Goal: Find specific page/section: Find specific page/section

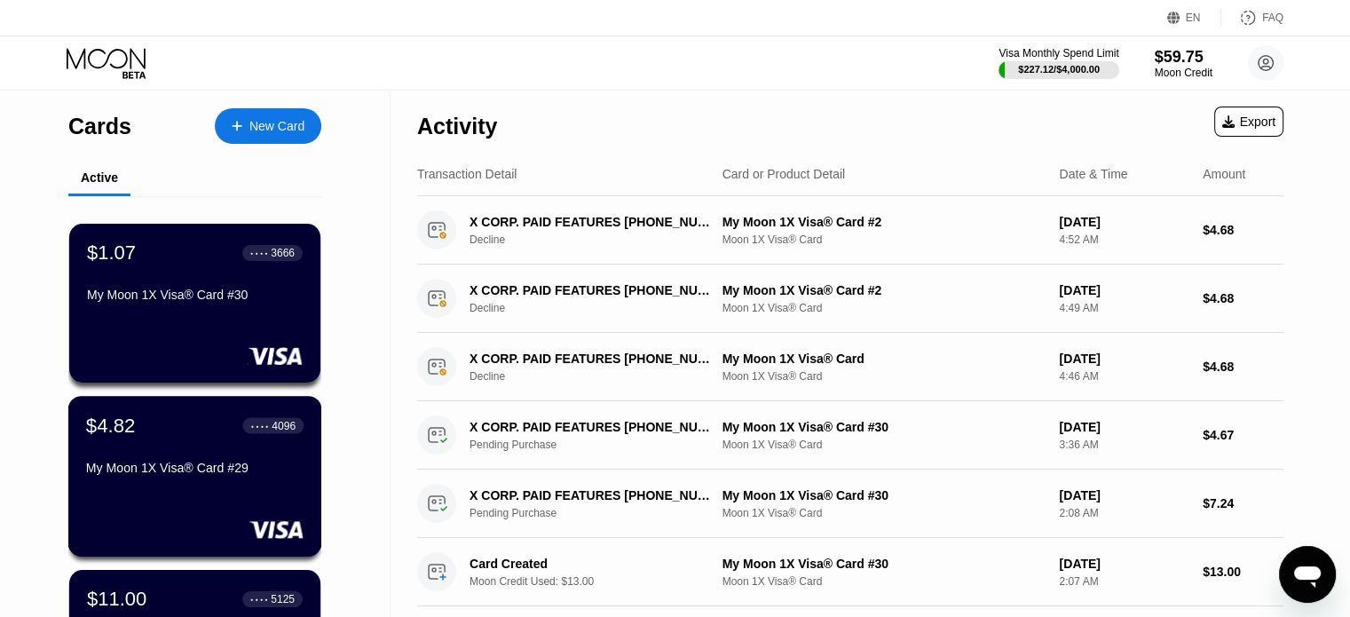
click at [179, 482] on div "My Moon 1X Visa® Card #29" at bounding box center [194, 471] width 217 height 21
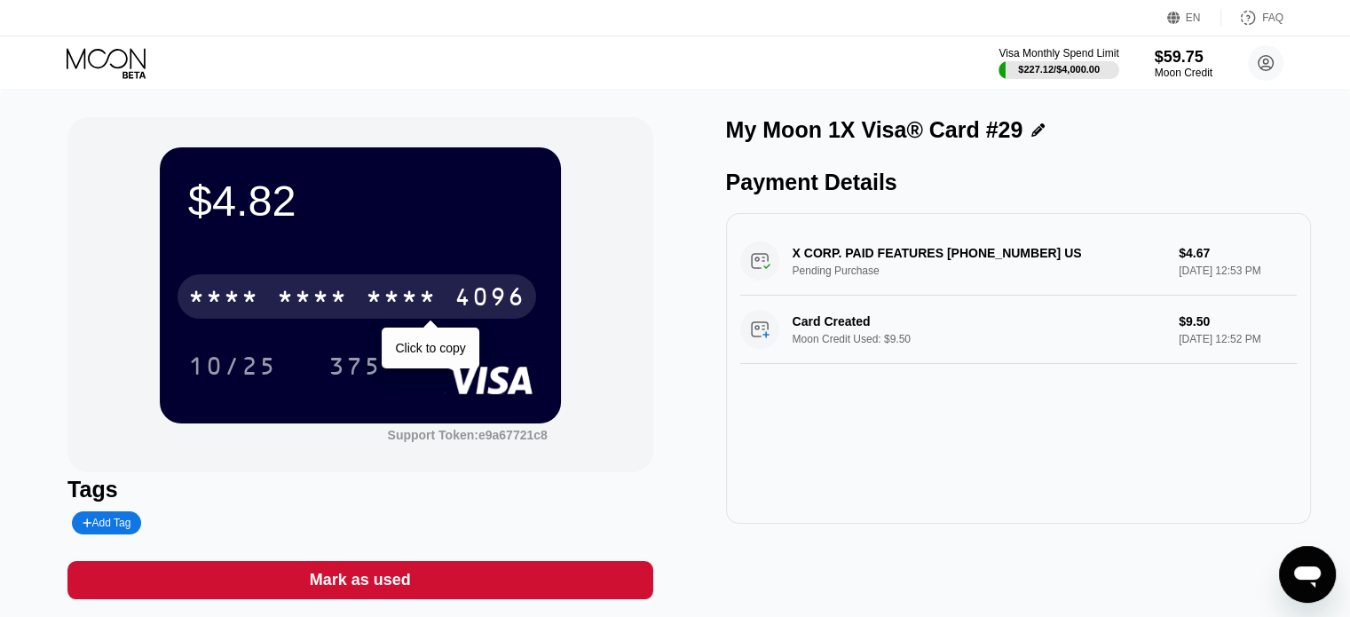
click at [385, 279] on div "* * * * * * * * * * * * 4096" at bounding box center [356, 296] width 358 height 44
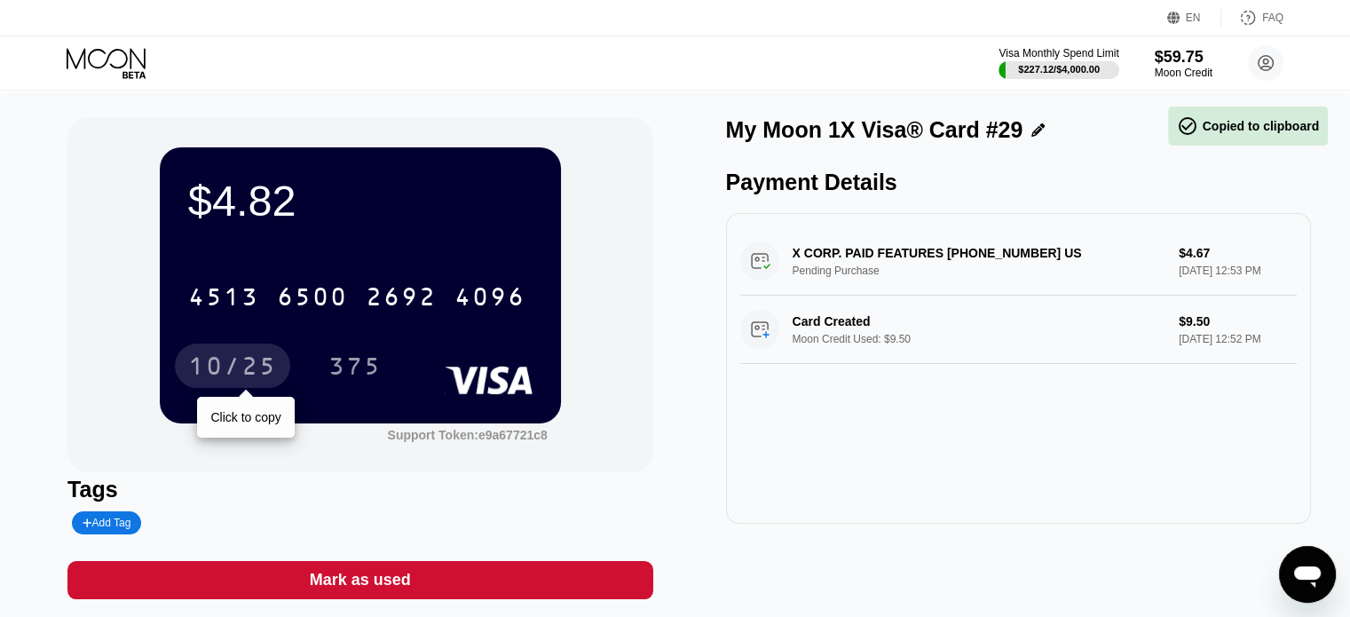
click at [245, 365] on div "10/25" at bounding box center [232, 368] width 89 height 28
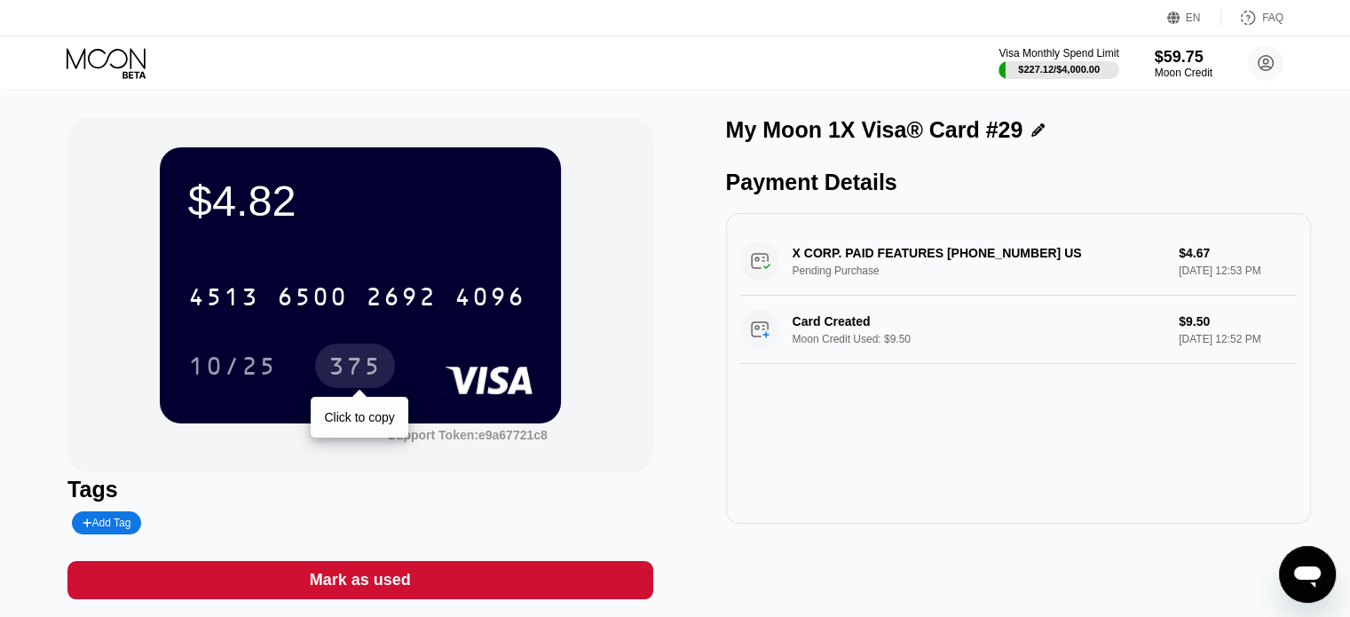
click at [332, 356] on div "375" at bounding box center [355, 365] width 80 height 44
